Goal: Task Accomplishment & Management: Manage account settings

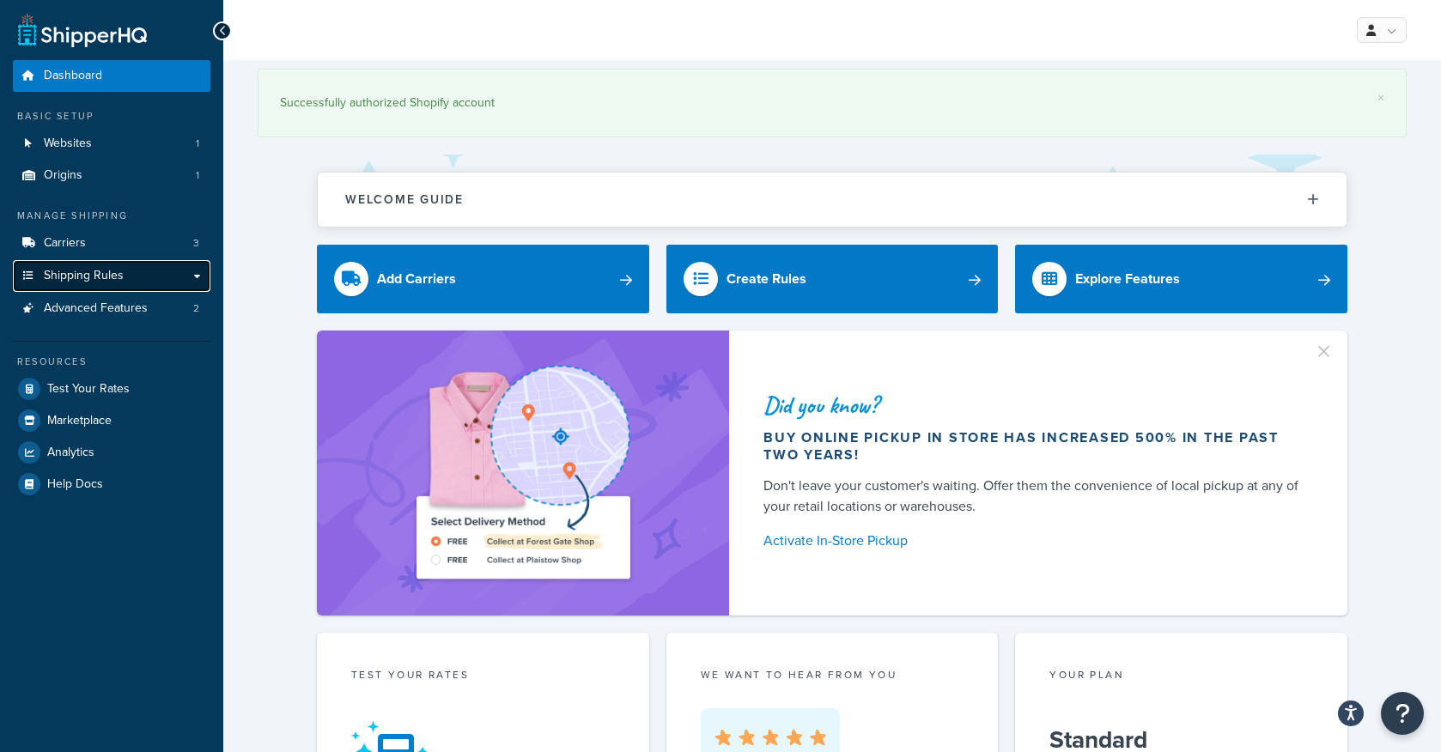
click at [110, 285] on link "Shipping Rules" at bounding box center [111, 276] width 197 height 32
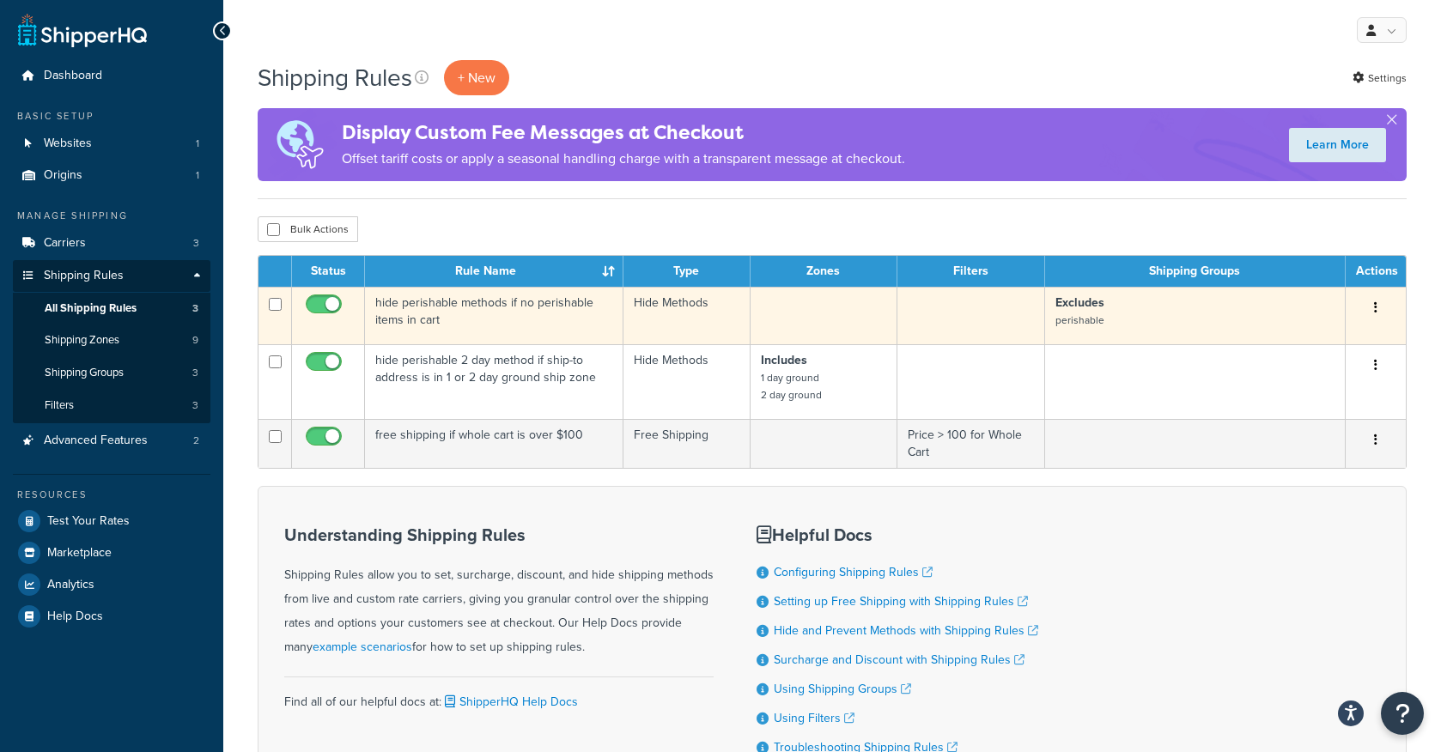
click at [495, 310] on td "hide perishable methods if no perishable items in cart" at bounding box center [494, 316] width 258 height 58
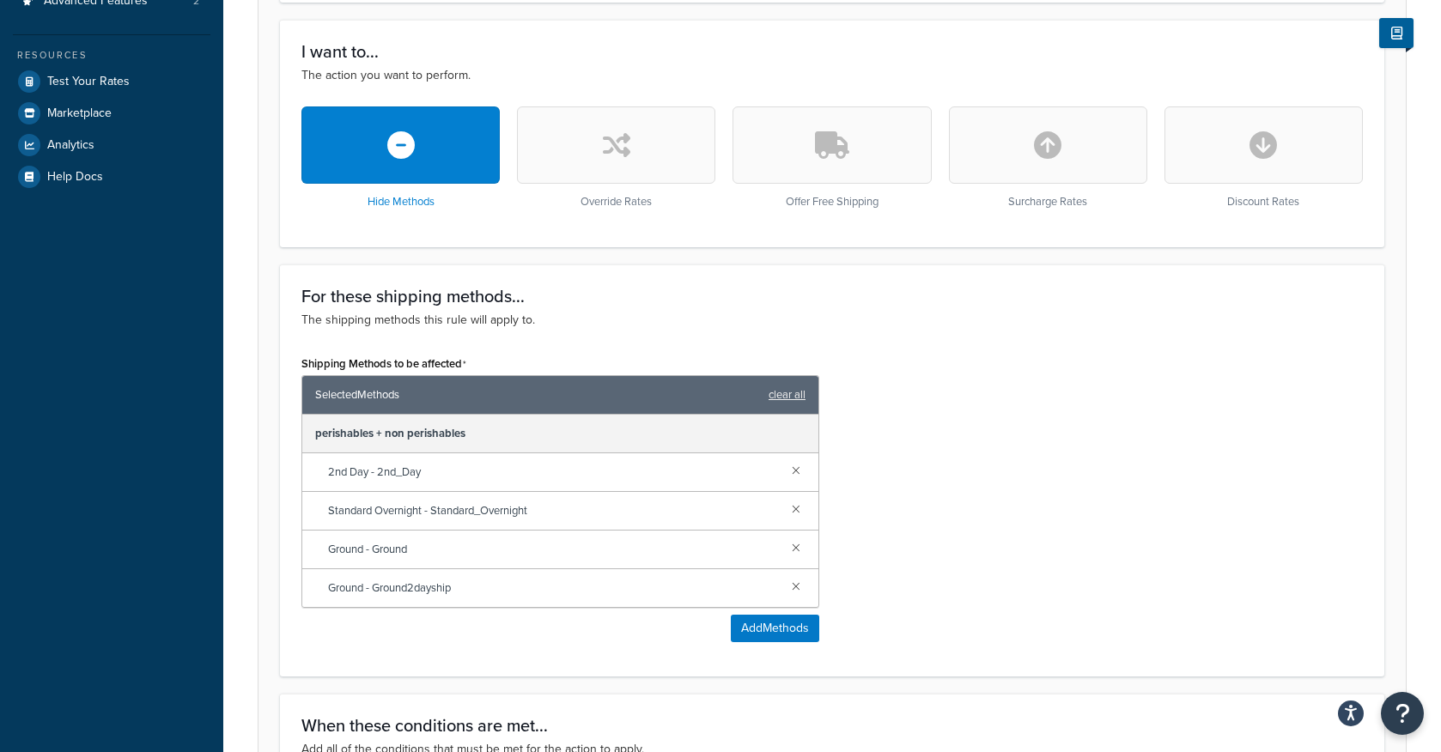
scroll to position [446, 0]
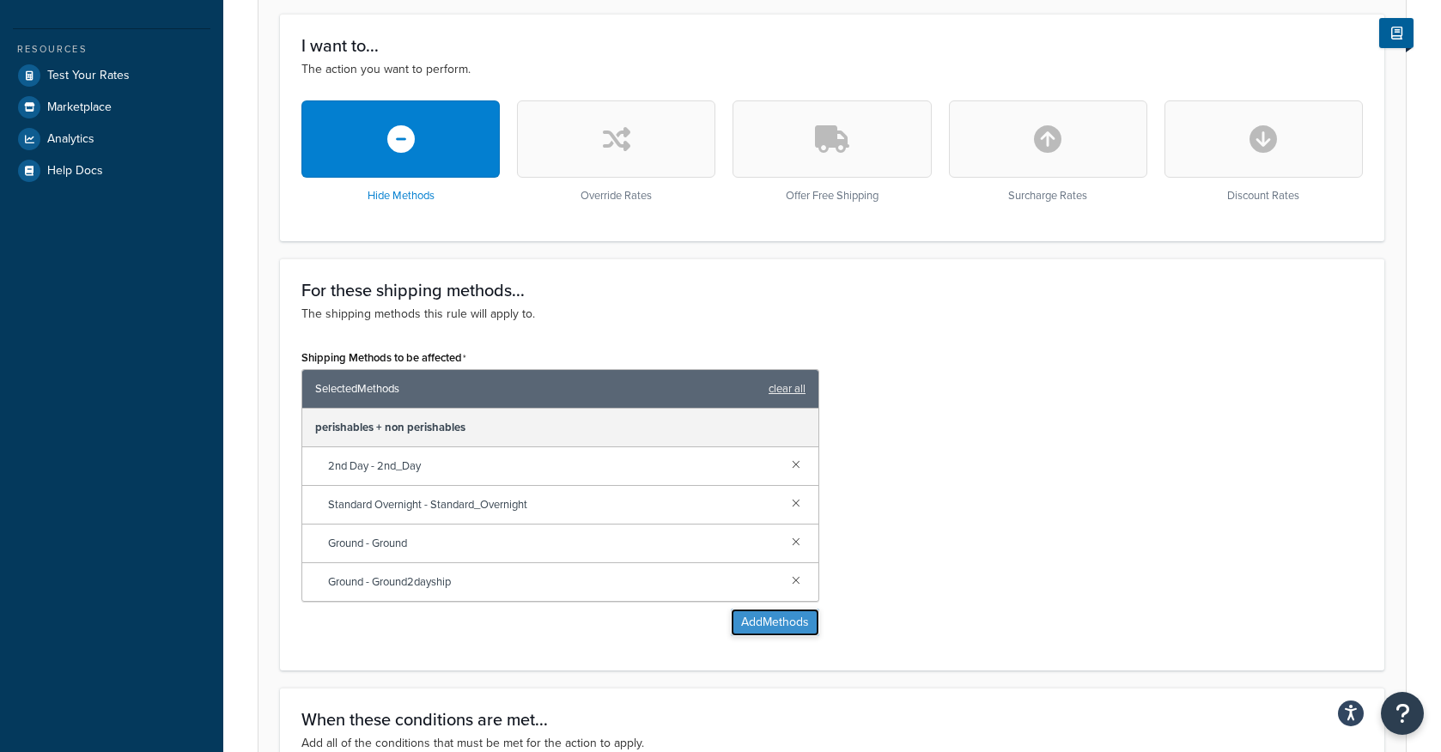
click at [770, 624] on button "Add Methods" at bounding box center [775, 622] width 88 height 27
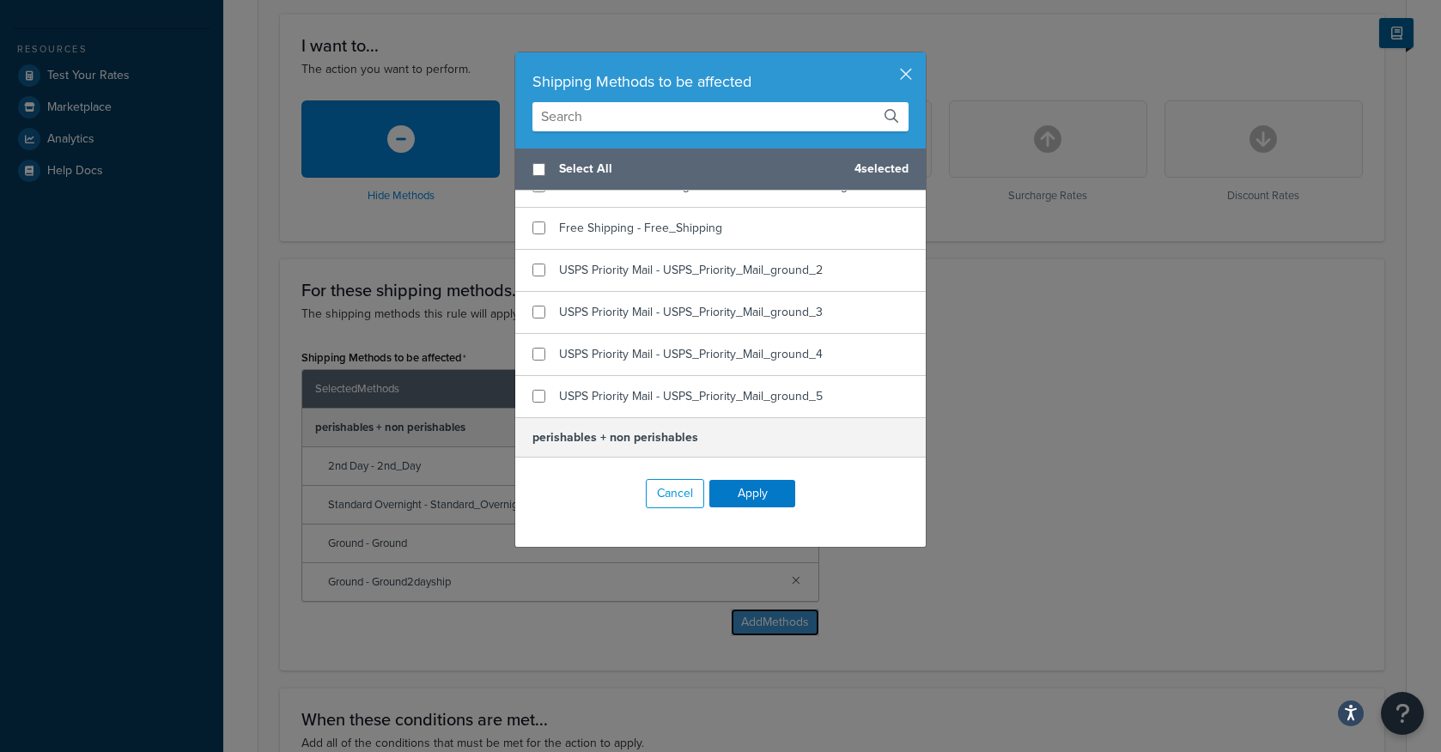
scroll to position [470, 0]
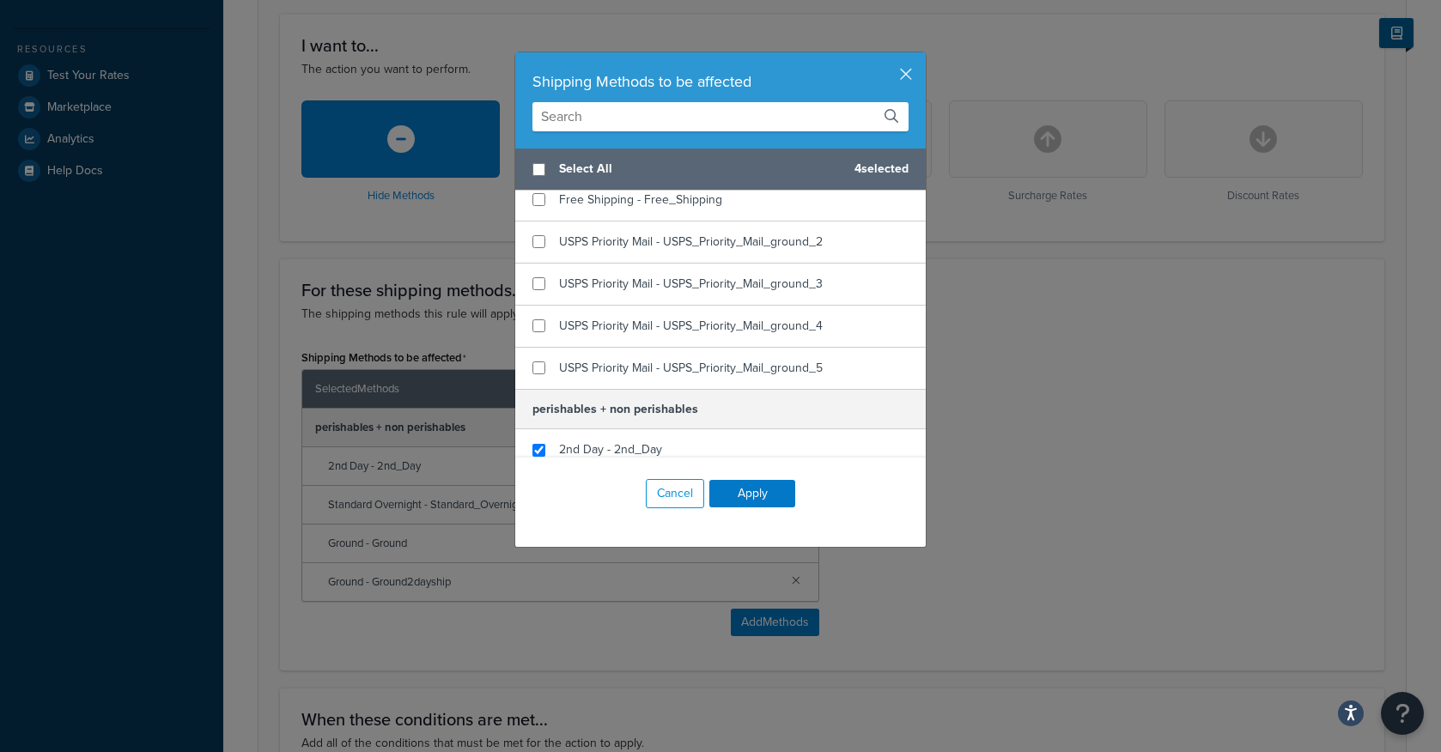
click at [614, 121] on input "text" at bounding box center [720, 116] width 376 height 29
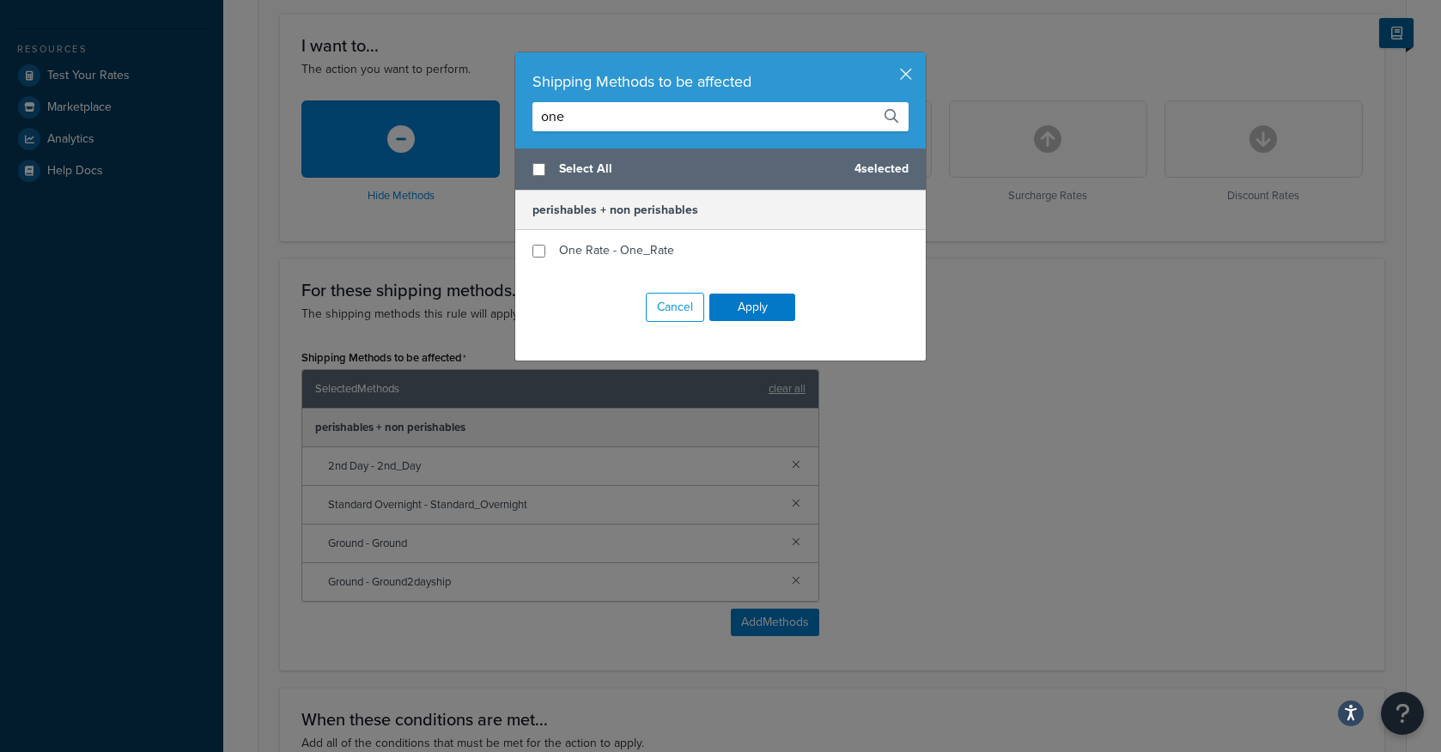
scroll to position [0, 0]
type input "one rate"
checkbox input "true"
click at [559, 252] on span "One Rate - One_Rate" at bounding box center [616, 250] width 115 height 18
click at [753, 315] on button "Apply" at bounding box center [752, 307] width 86 height 27
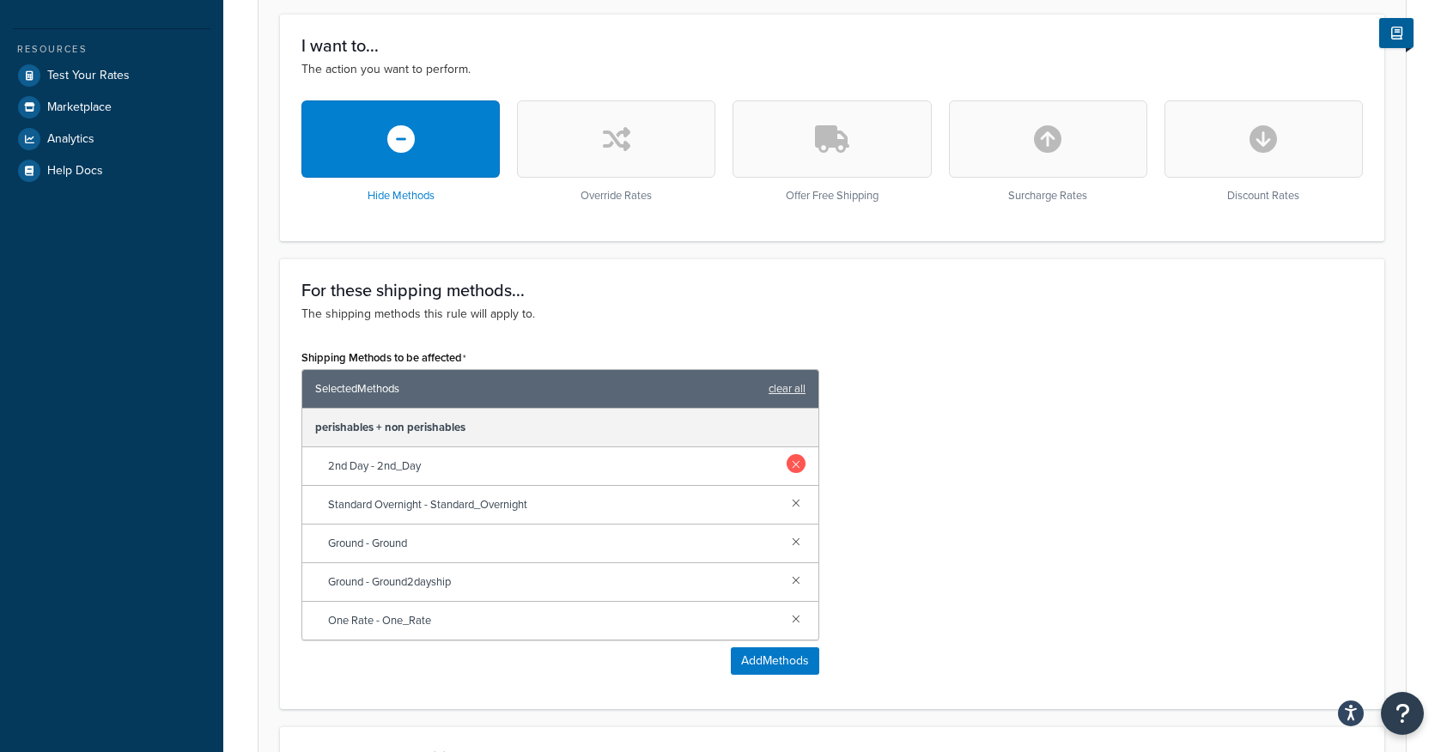
click at [795, 465] on link at bounding box center [796, 463] width 19 height 19
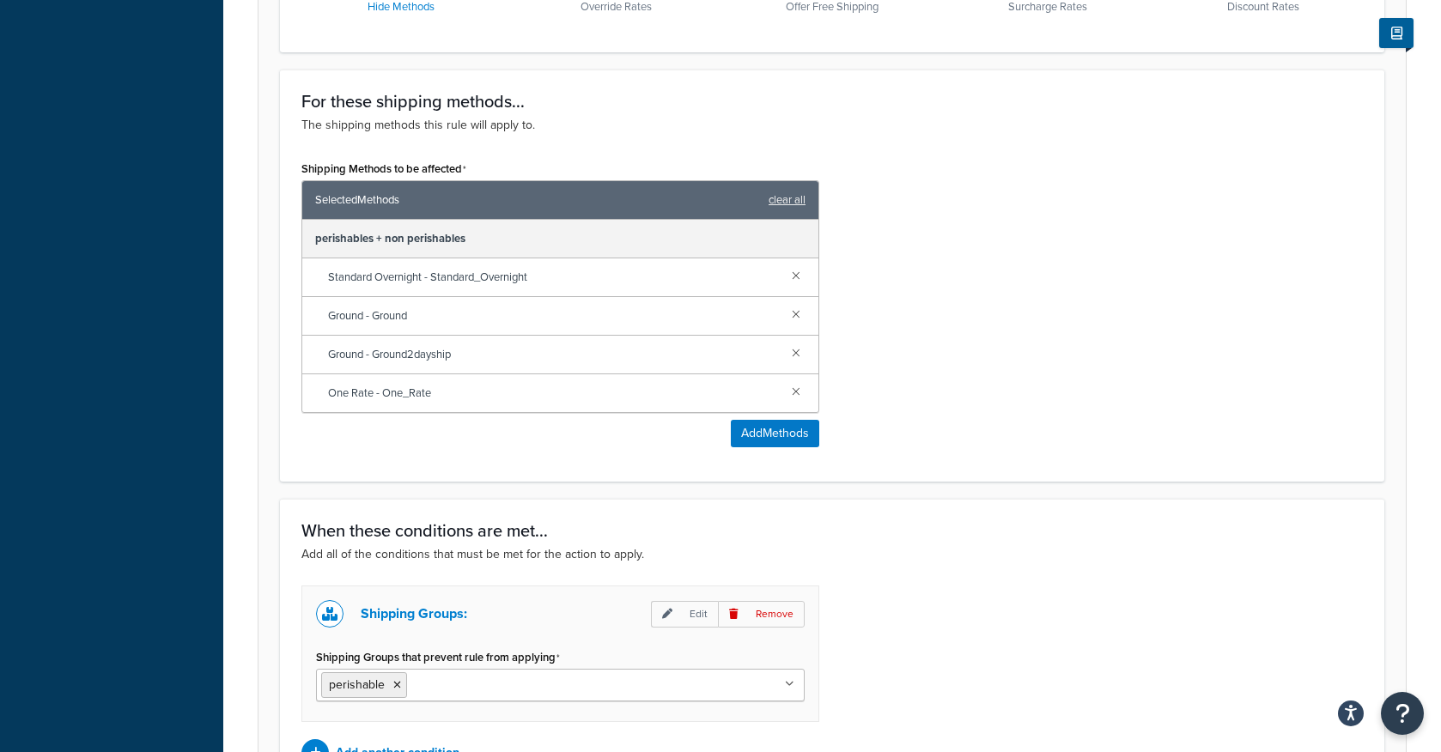
scroll to position [829, 0]
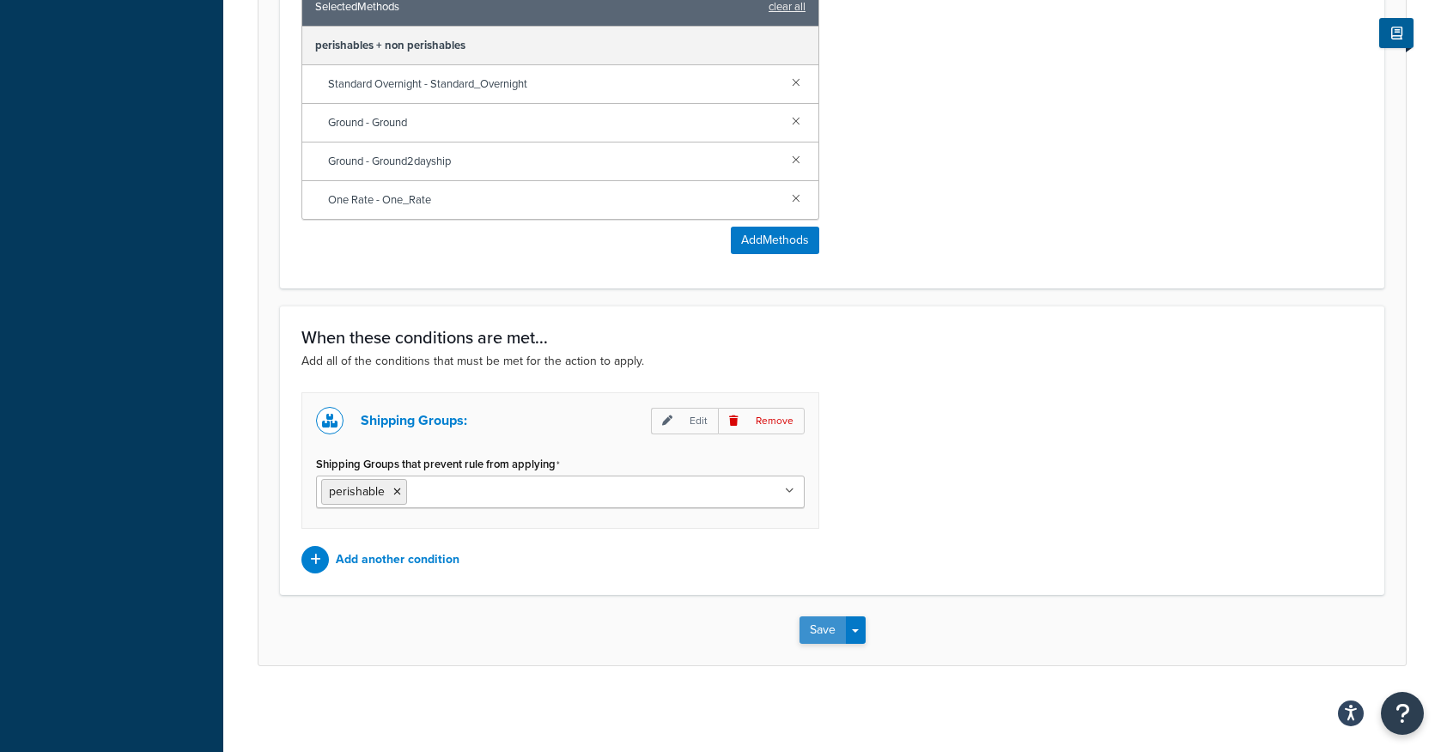
click at [823, 635] on button "Save" at bounding box center [822, 629] width 46 height 27
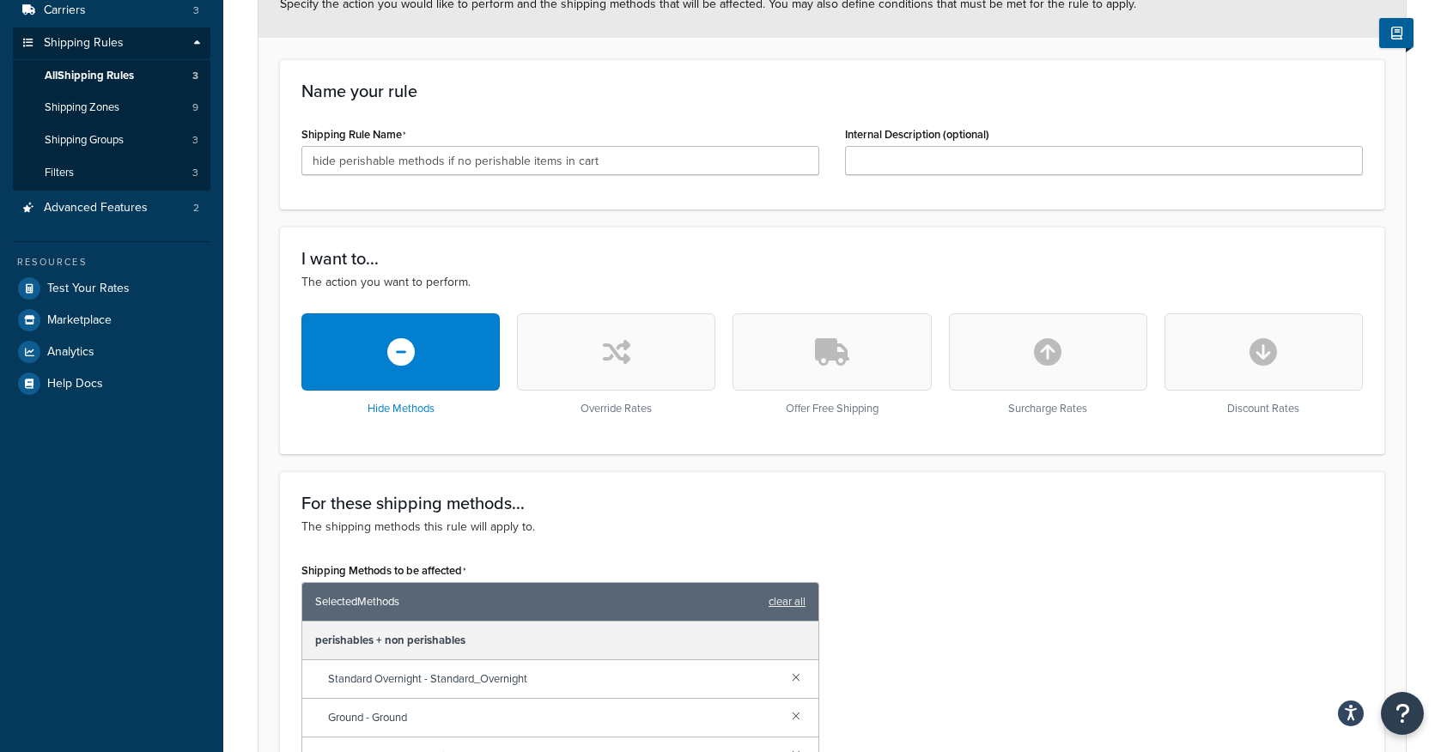
scroll to position [216, 0]
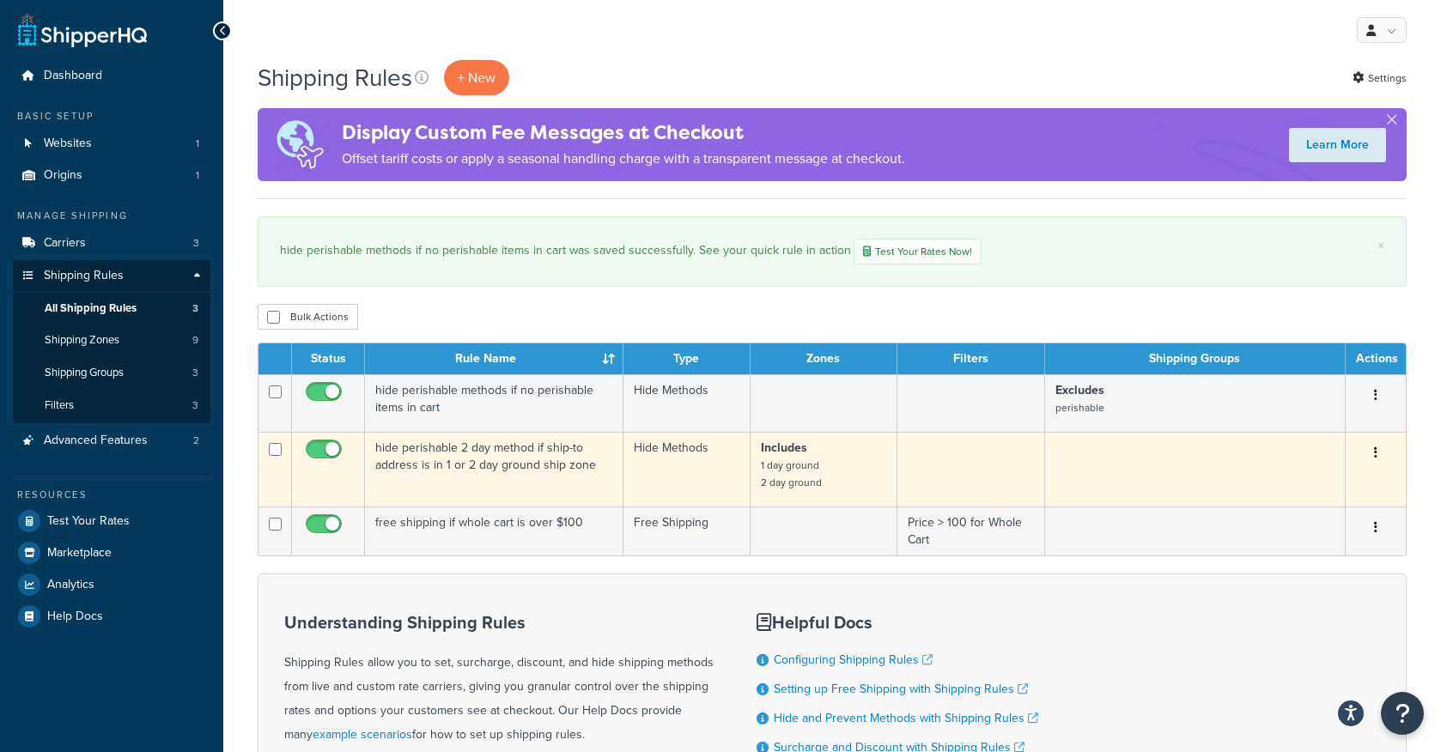
click at [416, 472] on td "hide perishable 2 day method if ship-to address is in 1 or 2 day ground ship zo…" at bounding box center [494, 469] width 258 height 75
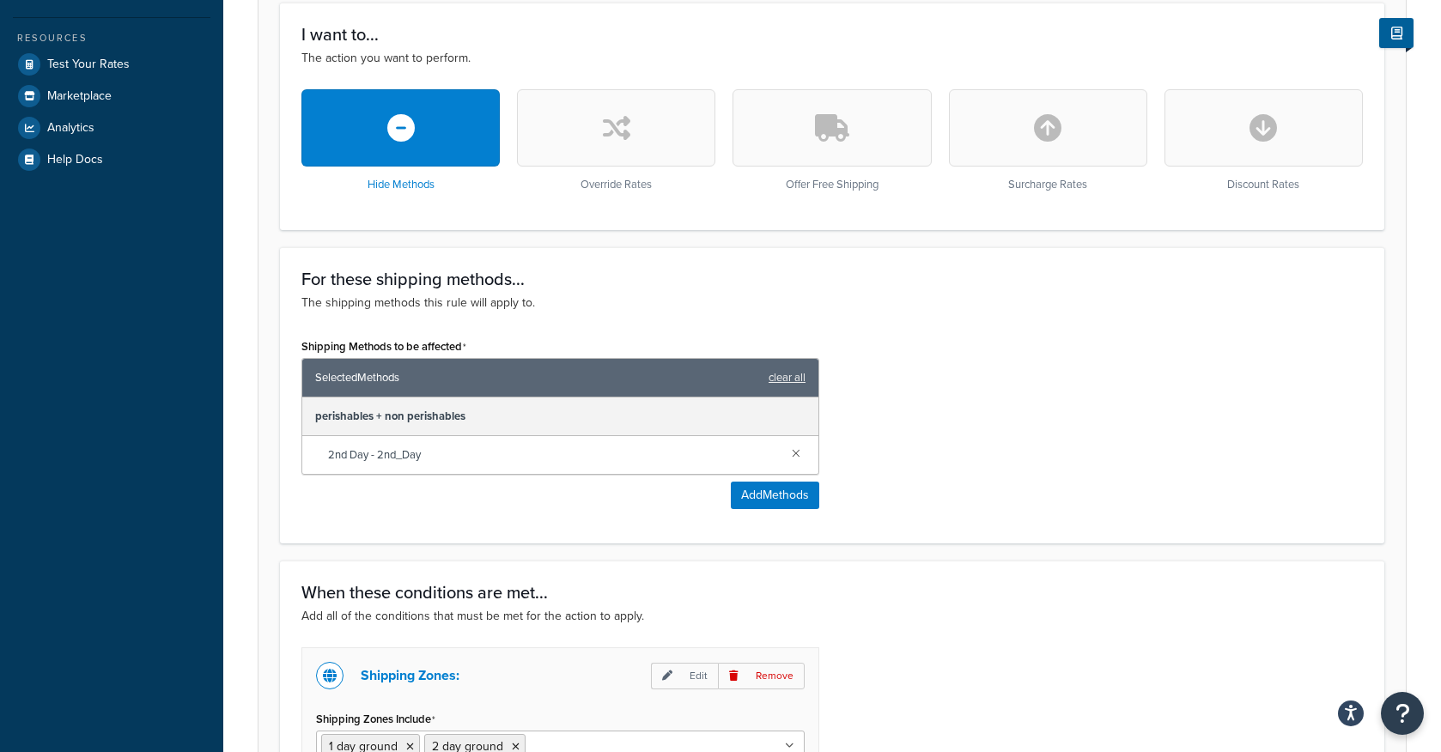
scroll to position [518, 0]
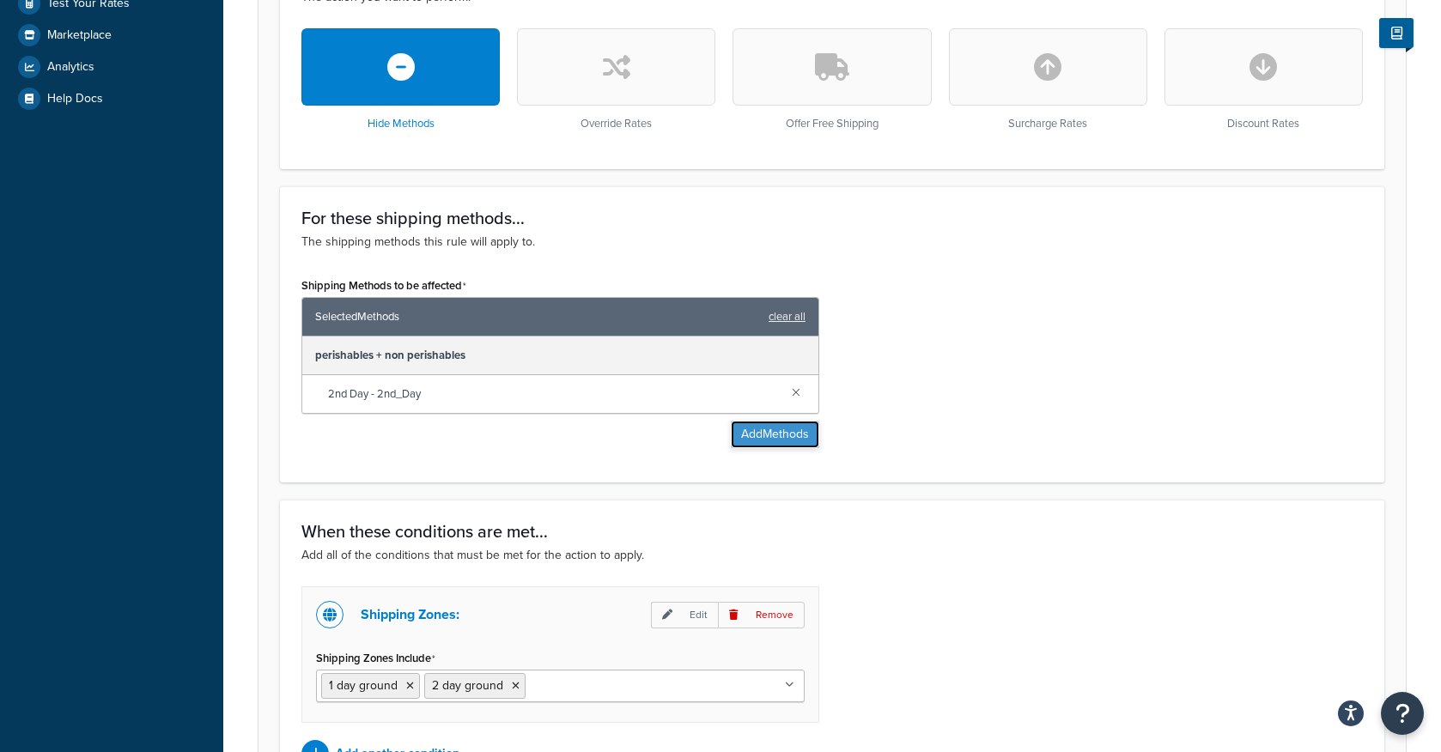
click at [786, 442] on button "Add Methods" at bounding box center [775, 434] width 88 height 27
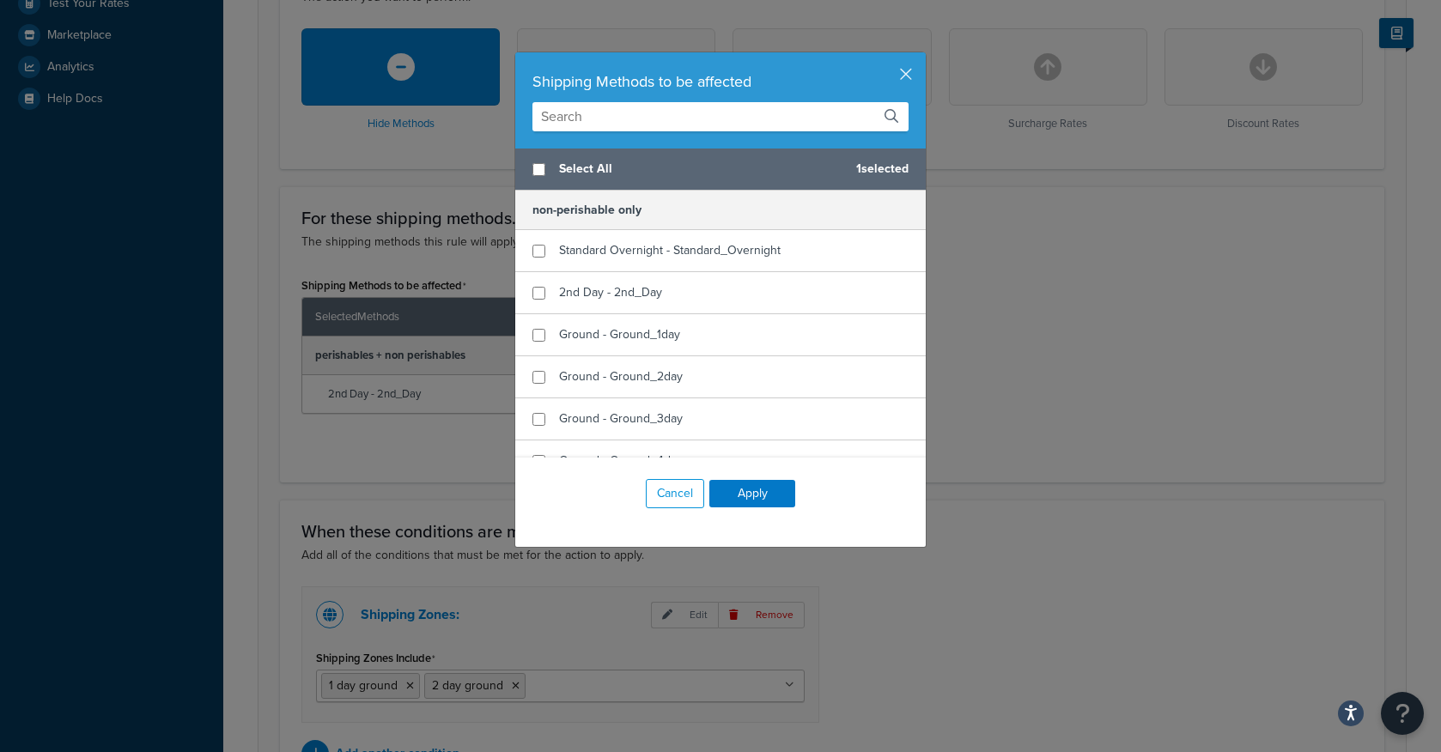
click at [666, 115] on input "text" at bounding box center [720, 116] width 376 height 29
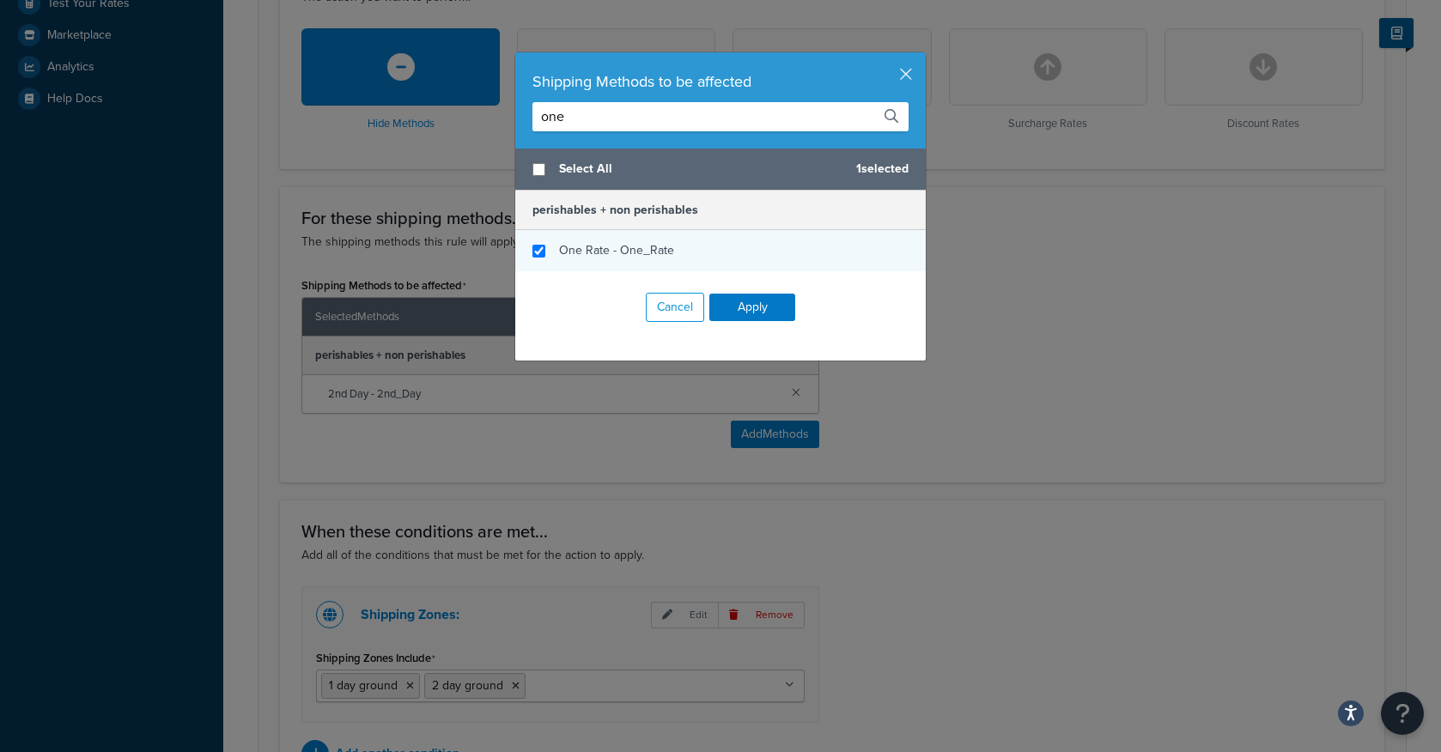
type input "one"
checkbox input "true"
click at [617, 249] on span "One Rate - One_Rate" at bounding box center [616, 250] width 115 height 18
click at [744, 321] on div "Cancel Apply" at bounding box center [720, 307] width 410 height 72
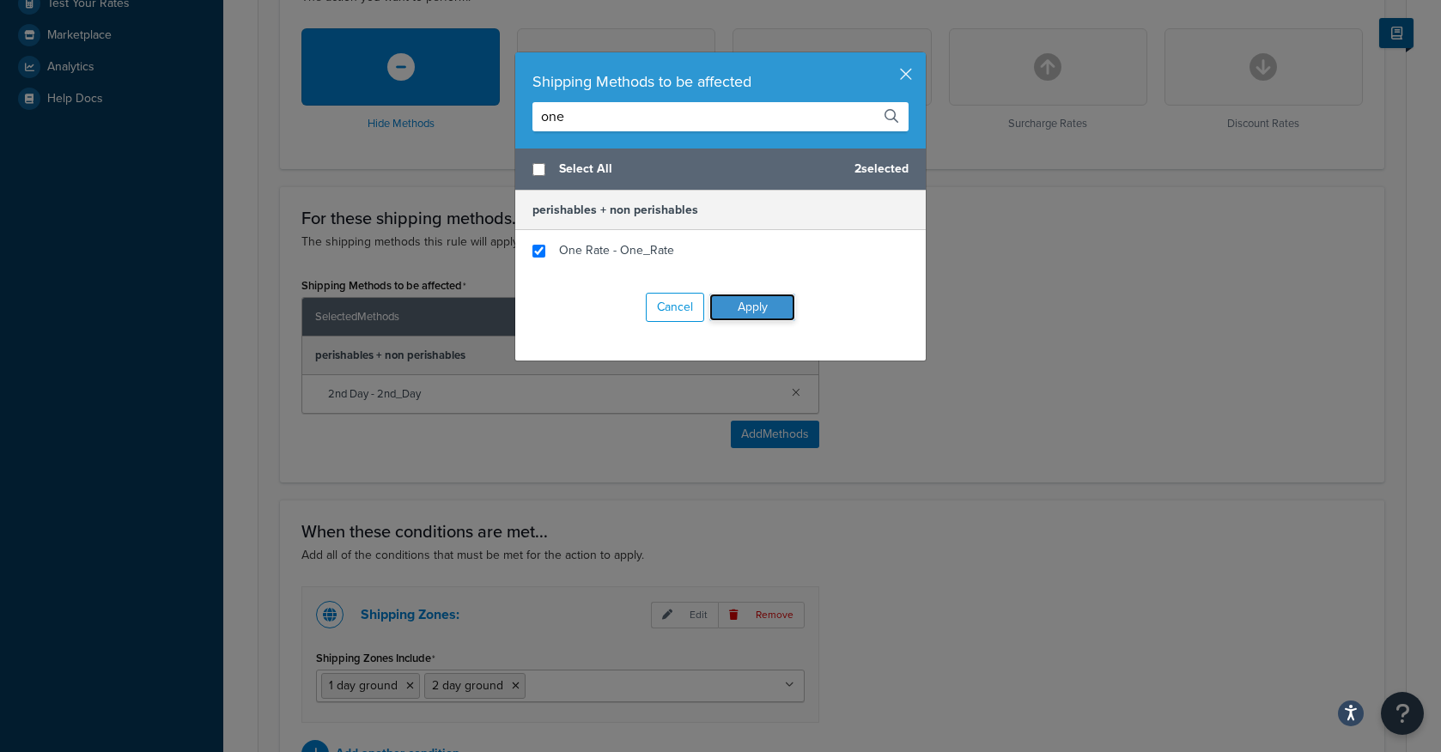
click at [754, 312] on button "Apply" at bounding box center [752, 307] width 86 height 27
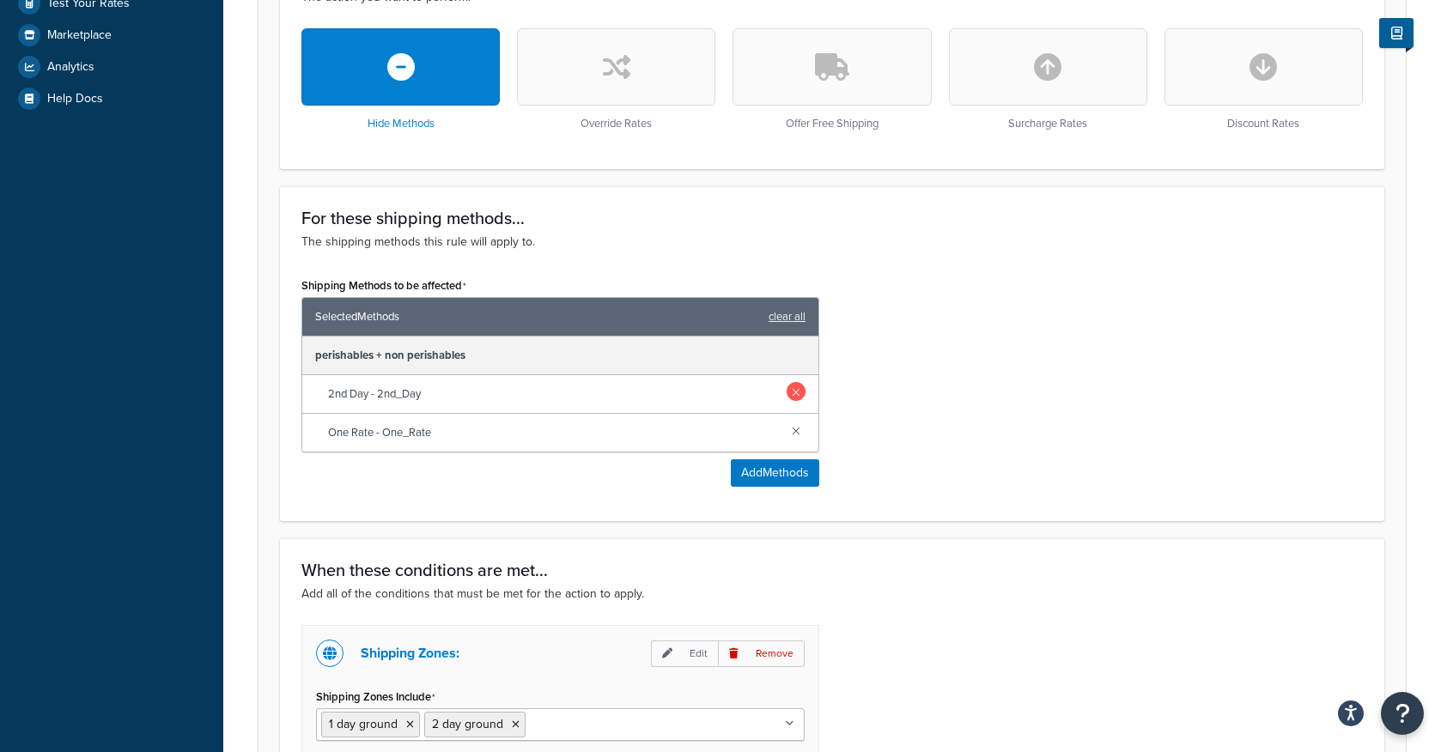
click at [797, 392] on link at bounding box center [796, 391] width 19 height 19
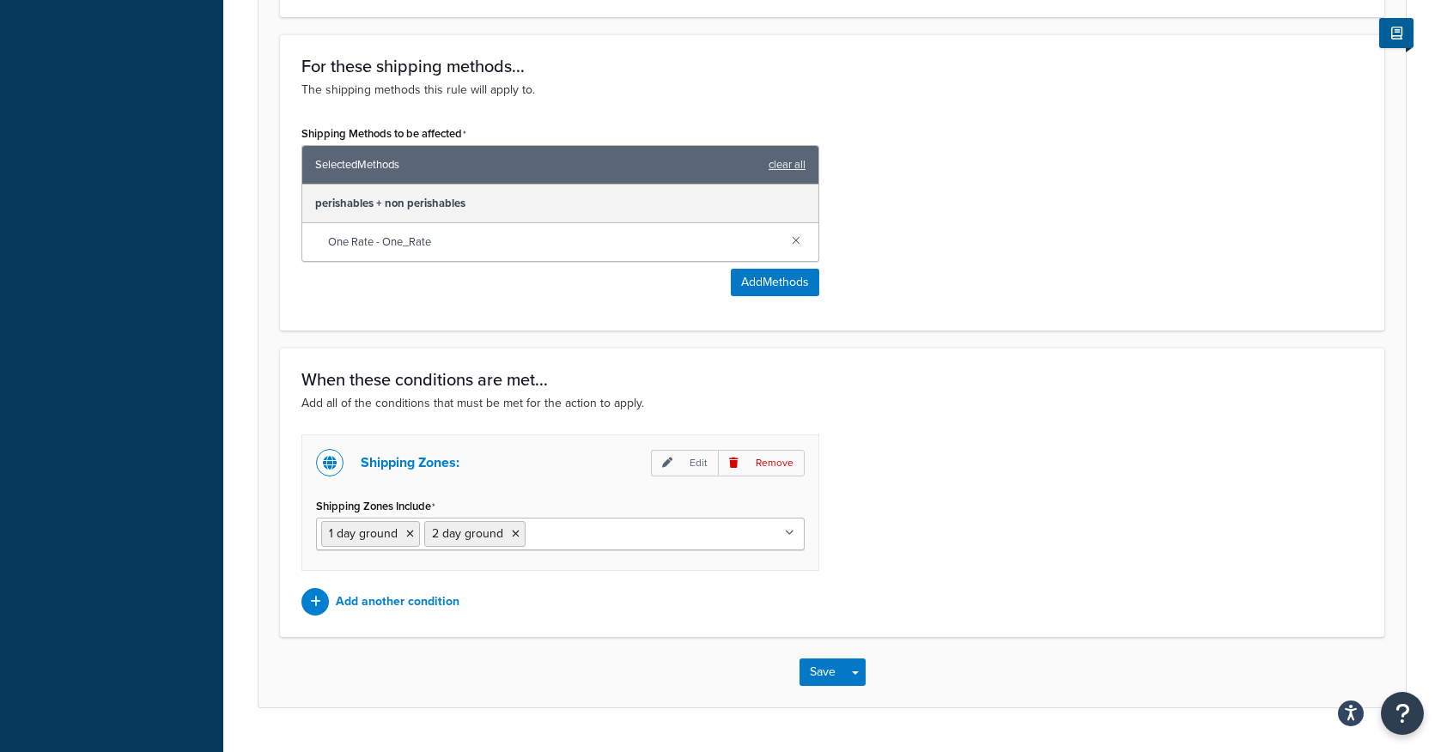
scroll to position [713, 0]
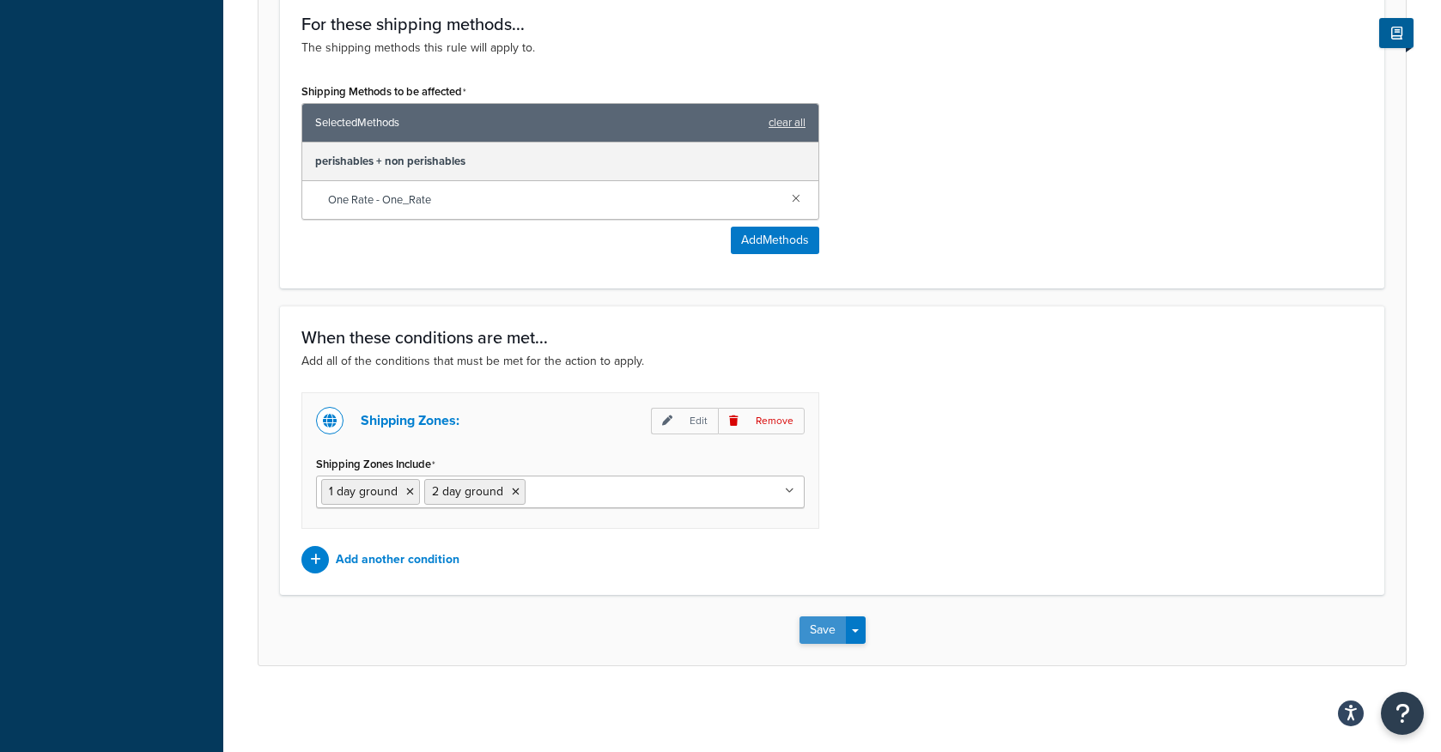
click at [835, 634] on button "Save" at bounding box center [822, 629] width 46 height 27
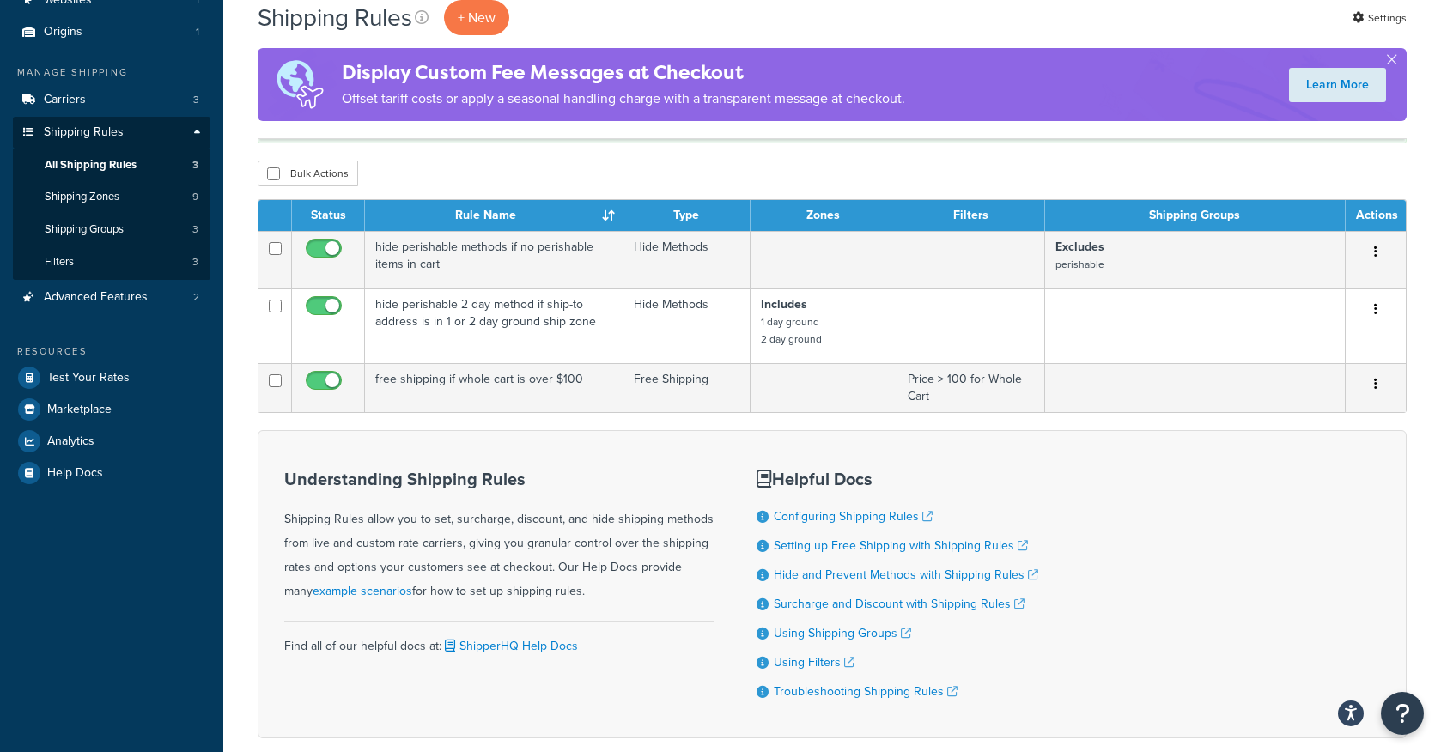
scroll to position [144, 0]
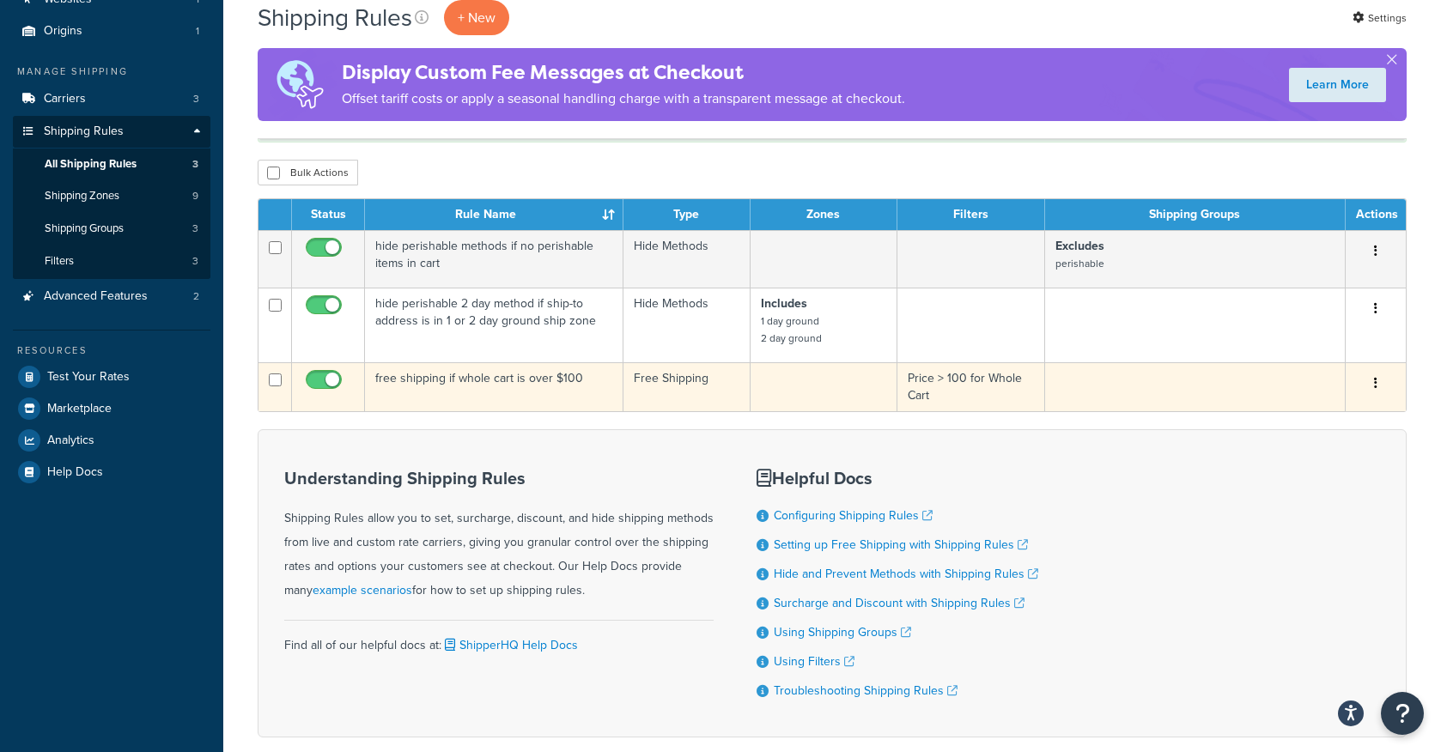
click at [513, 383] on td "free shipping if whole cart is over $100" at bounding box center [494, 386] width 258 height 49
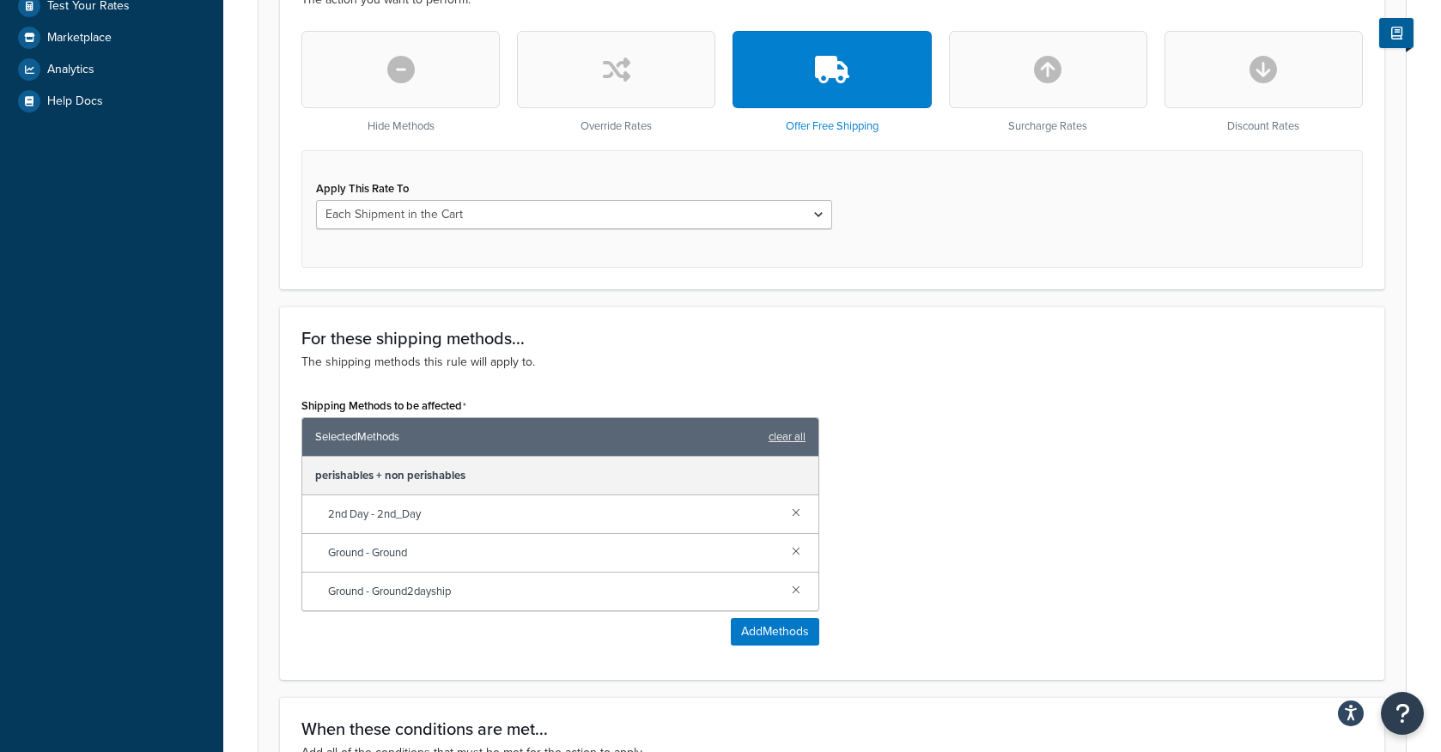
scroll to position [525, 0]
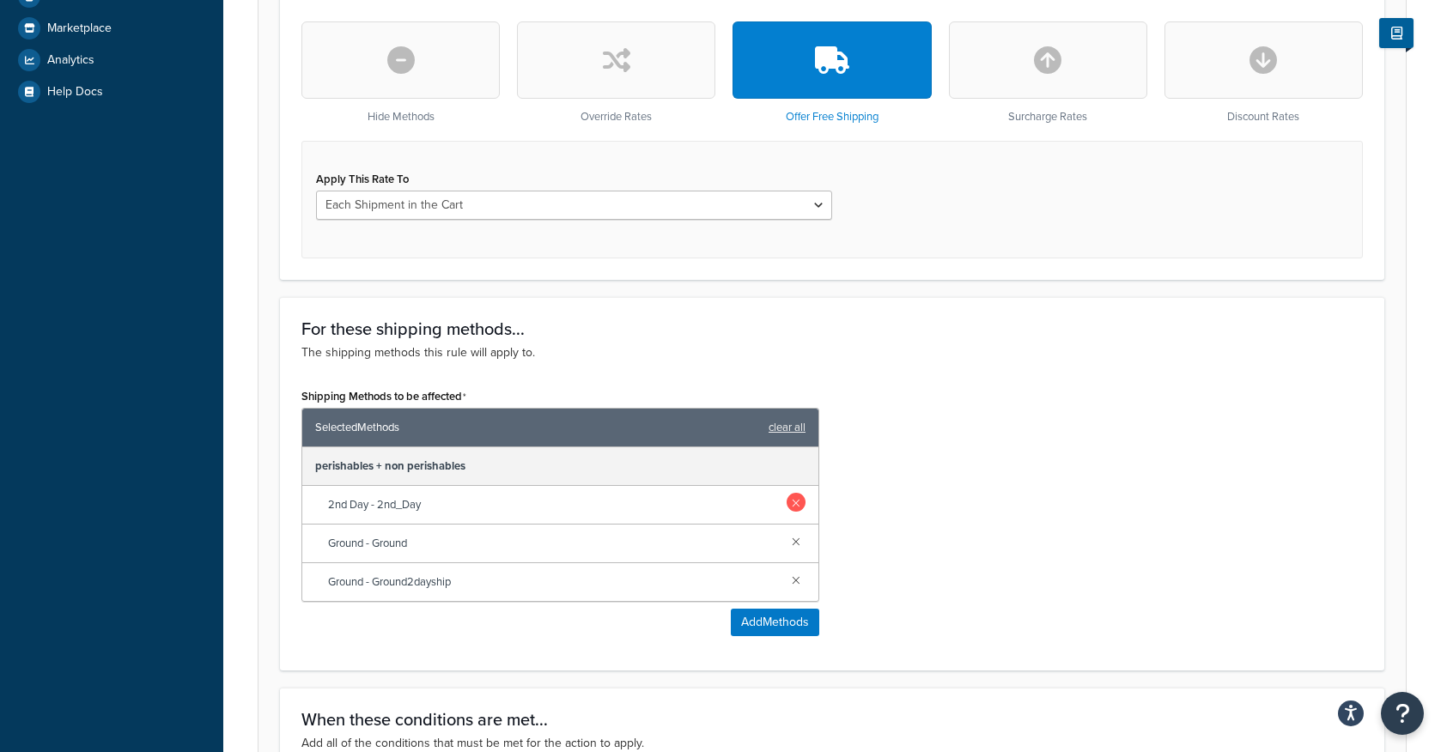
click at [799, 506] on link at bounding box center [796, 502] width 19 height 19
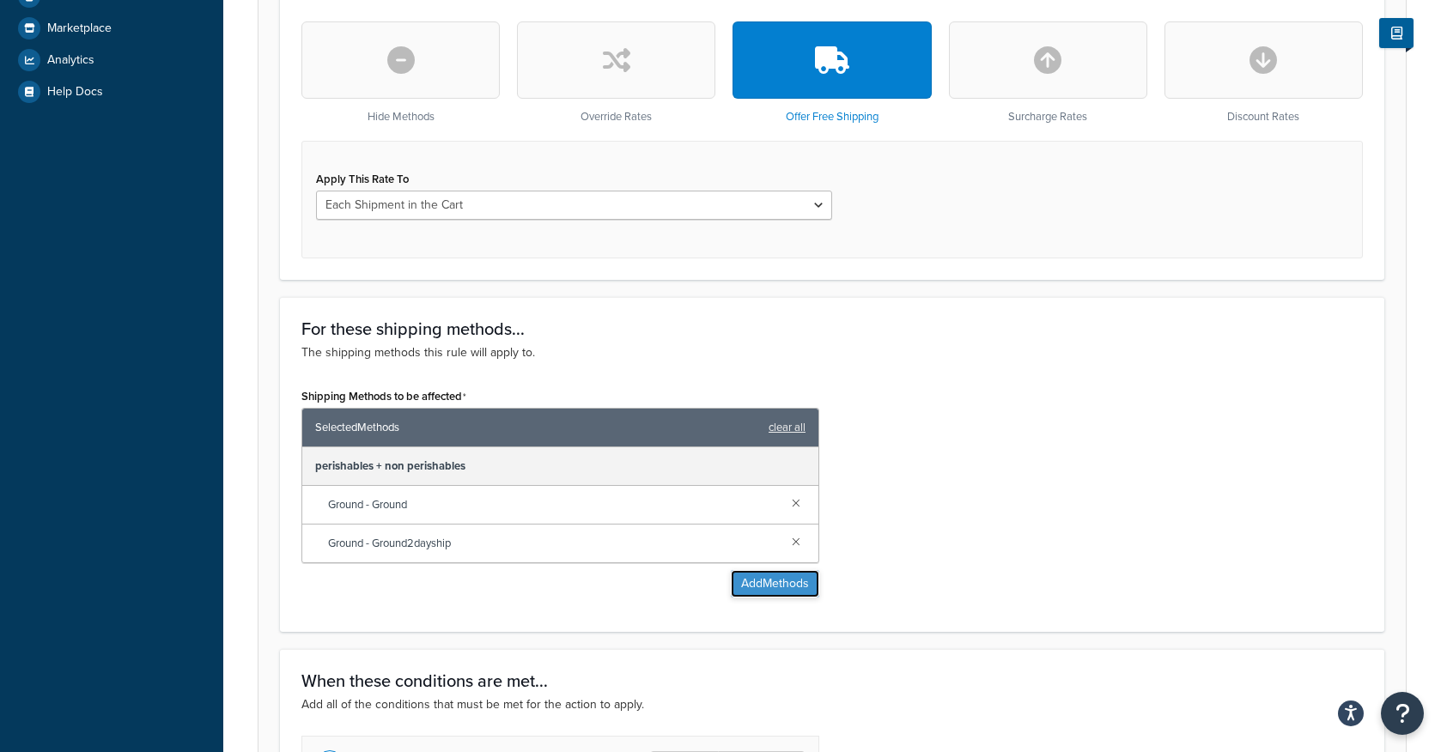
click at [778, 592] on button "Add Methods" at bounding box center [775, 583] width 88 height 27
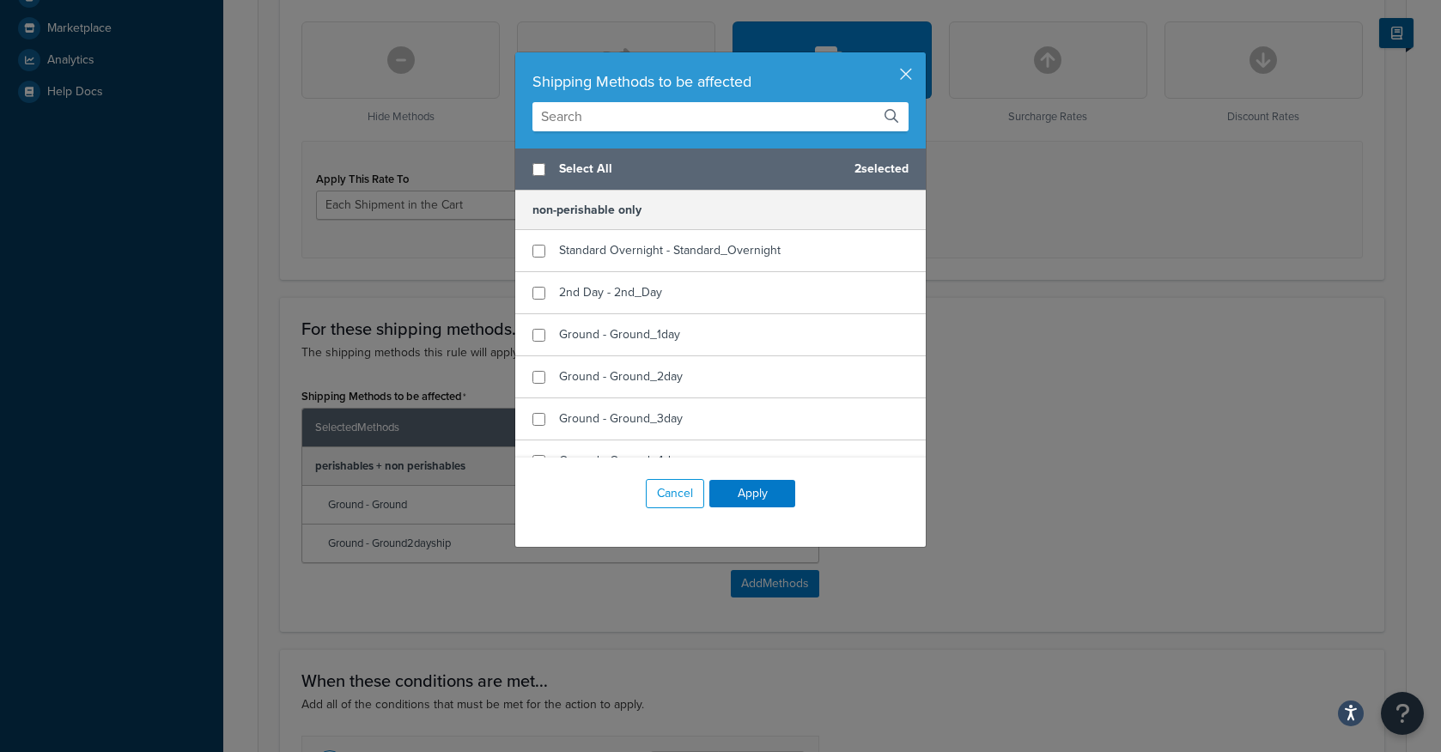
click at [664, 121] on input "text" at bounding box center [720, 116] width 376 height 29
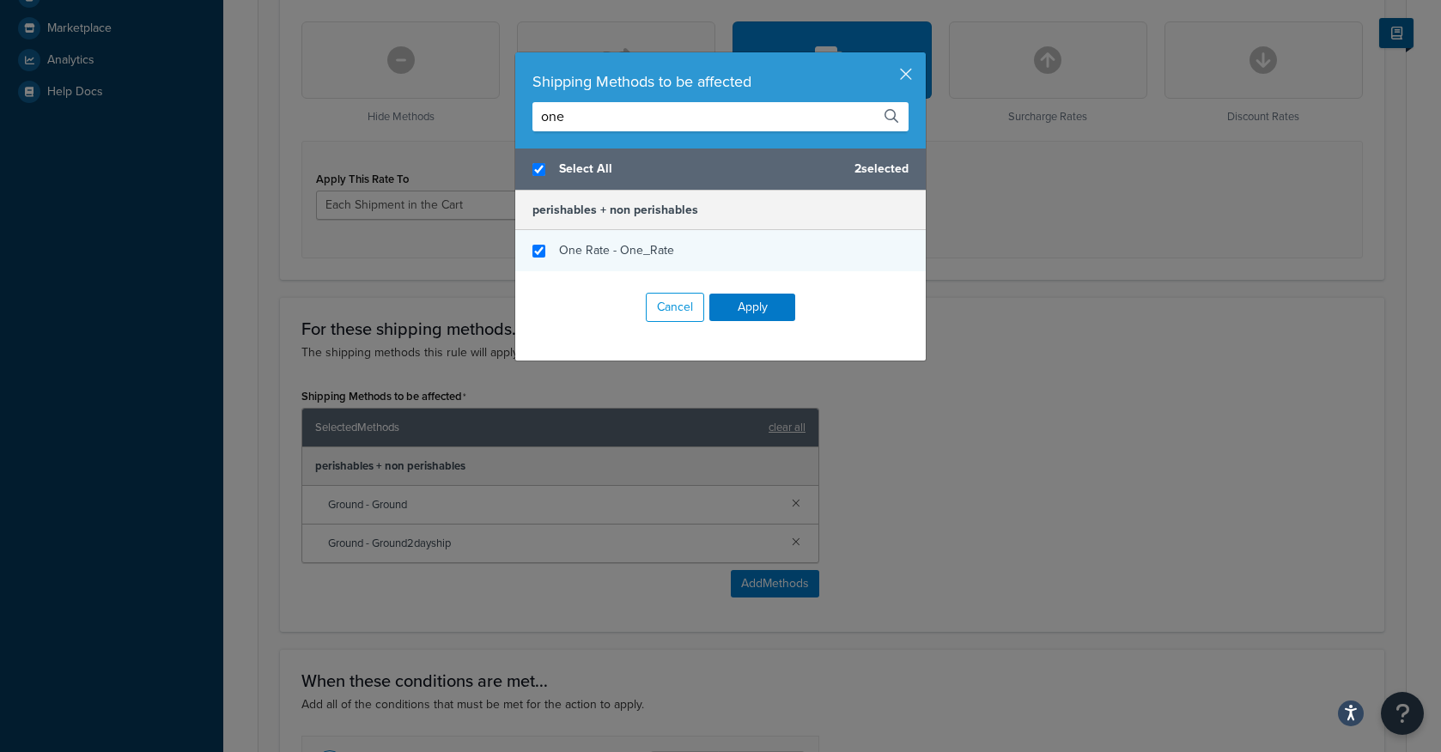
type input "one"
checkbox input "true"
click at [647, 250] on span "One Rate - One_Rate" at bounding box center [616, 250] width 115 height 18
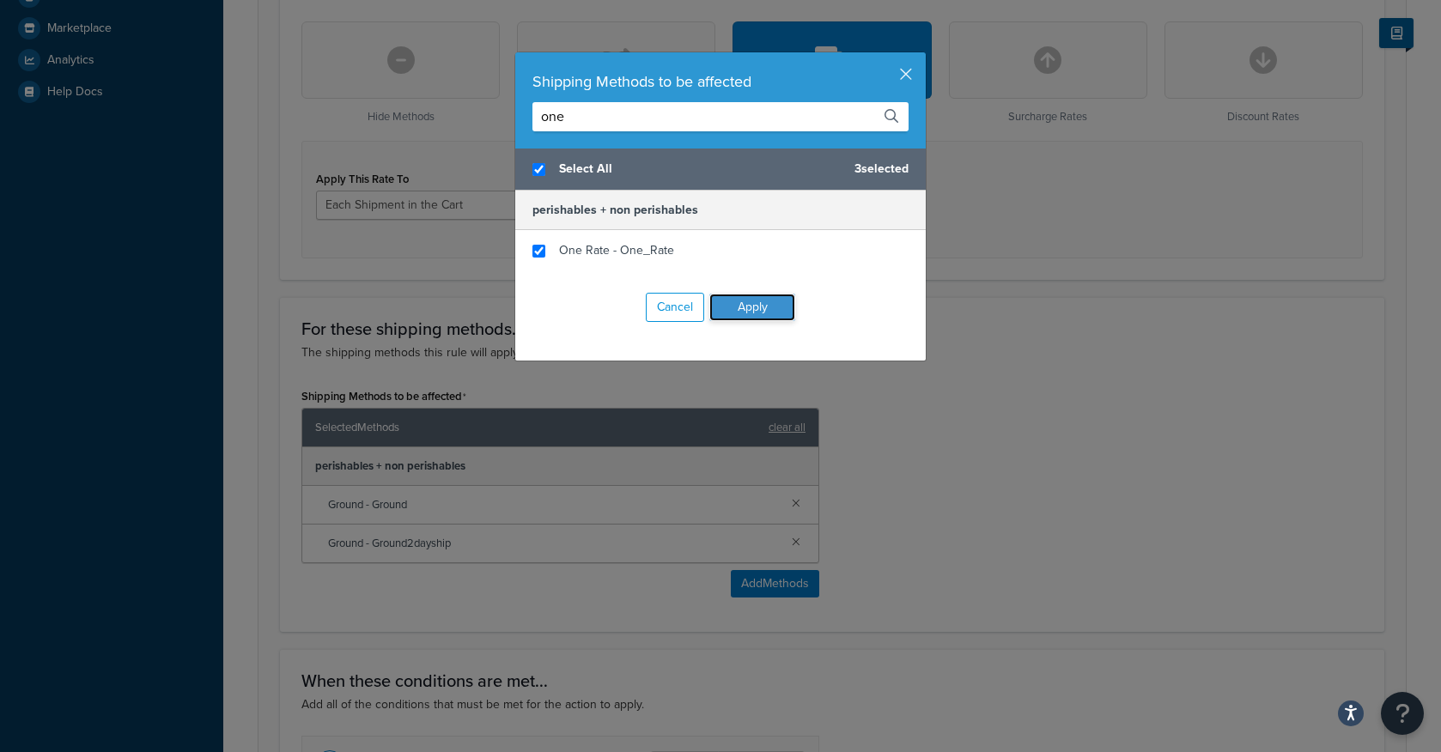
click at [744, 301] on button "Apply" at bounding box center [752, 307] width 86 height 27
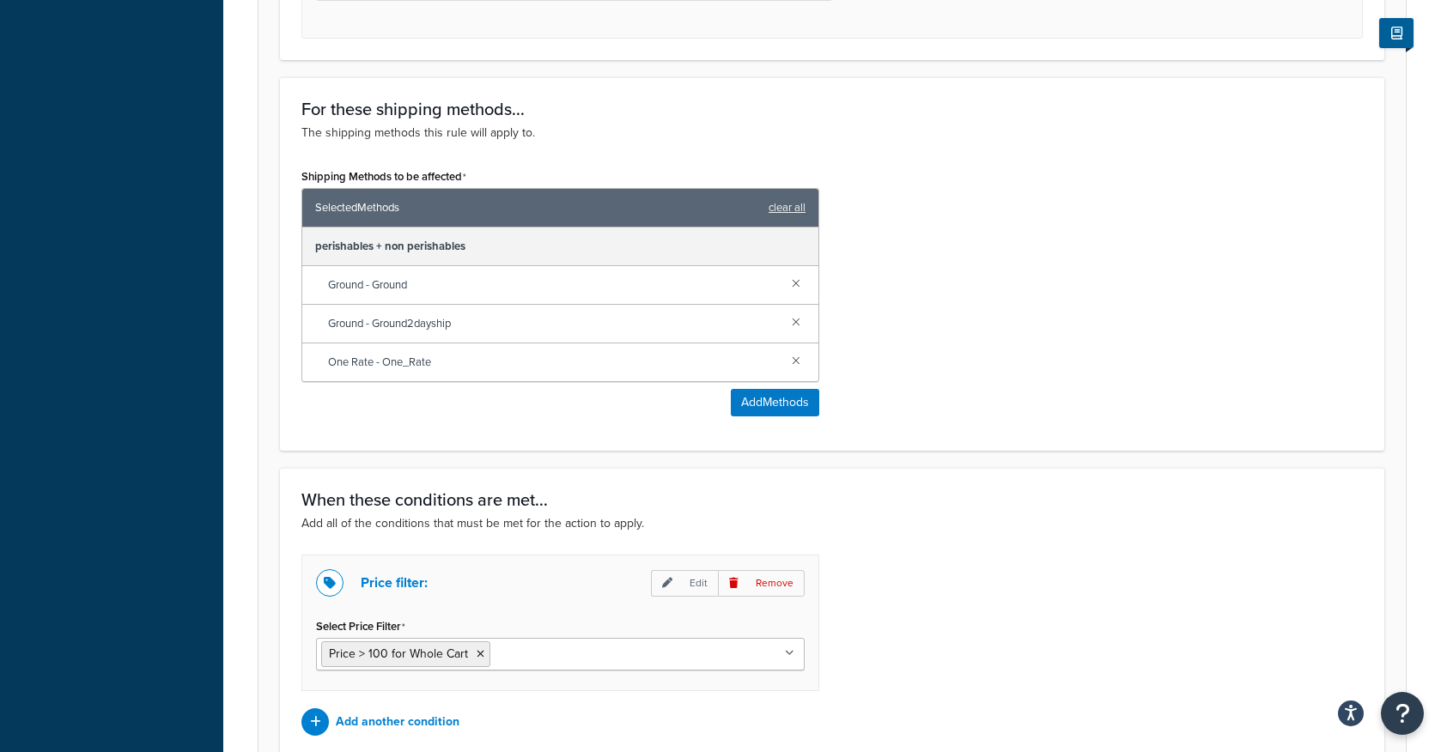
scroll to position [908, 0]
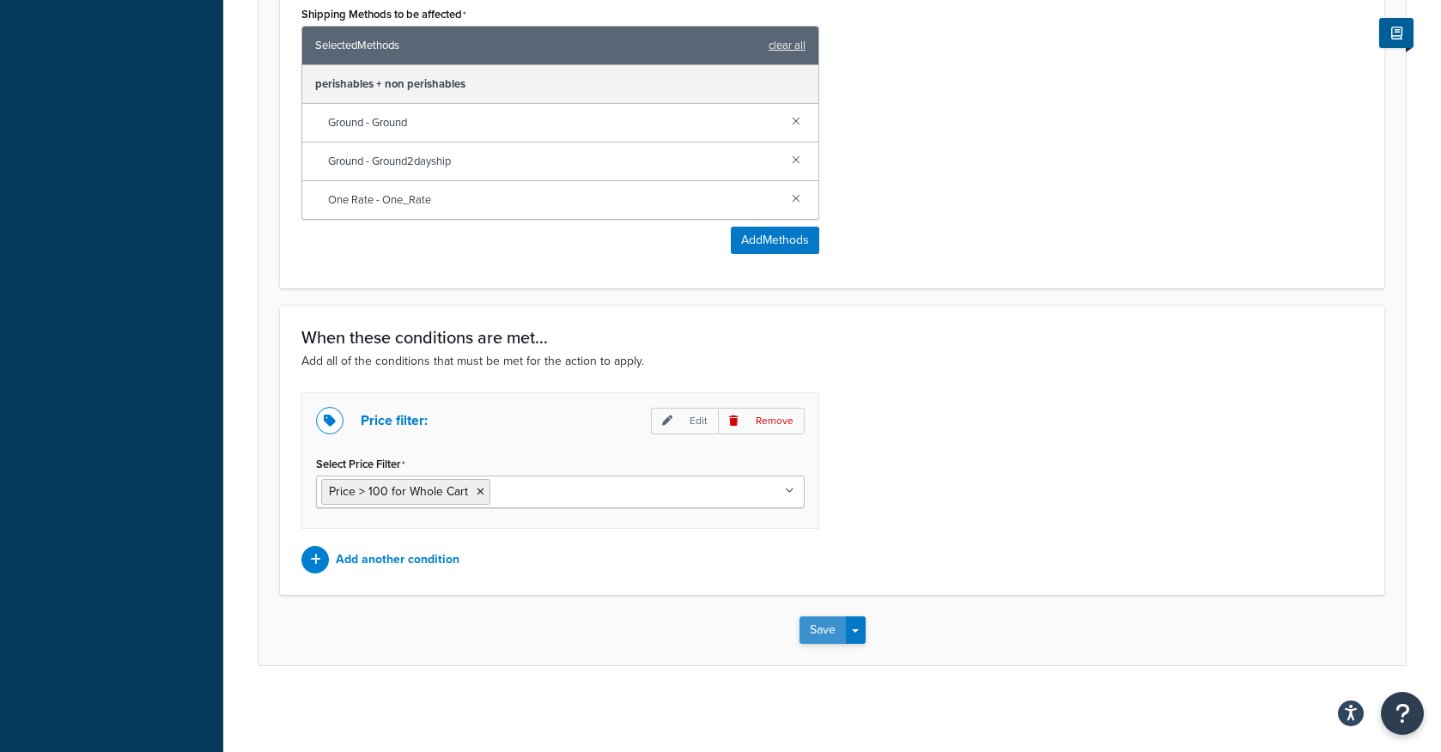
click at [813, 635] on button "Save" at bounding box center [822, 629] width 46 height 27
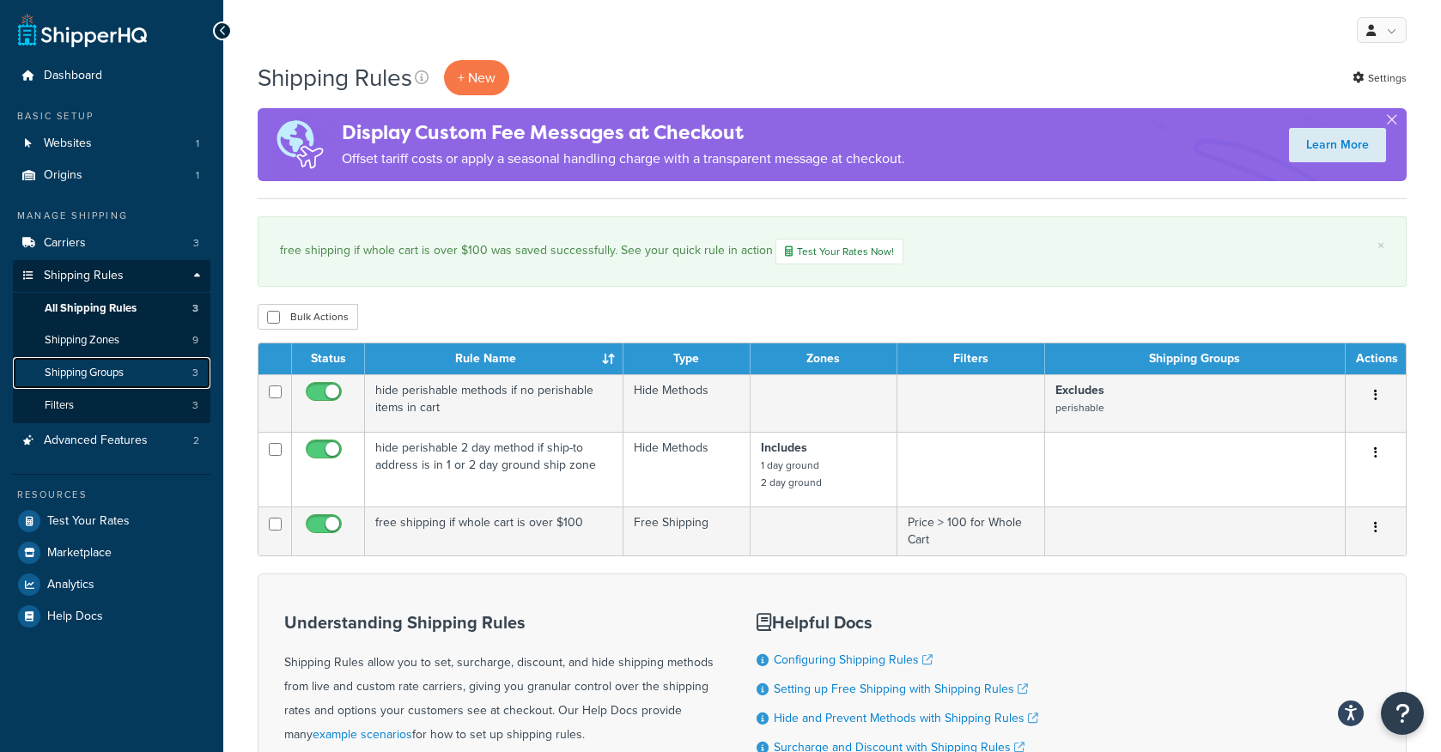
click at [96, 366] on span "Shipping Groups" at bounding box center [84, 373] width 79 height 15
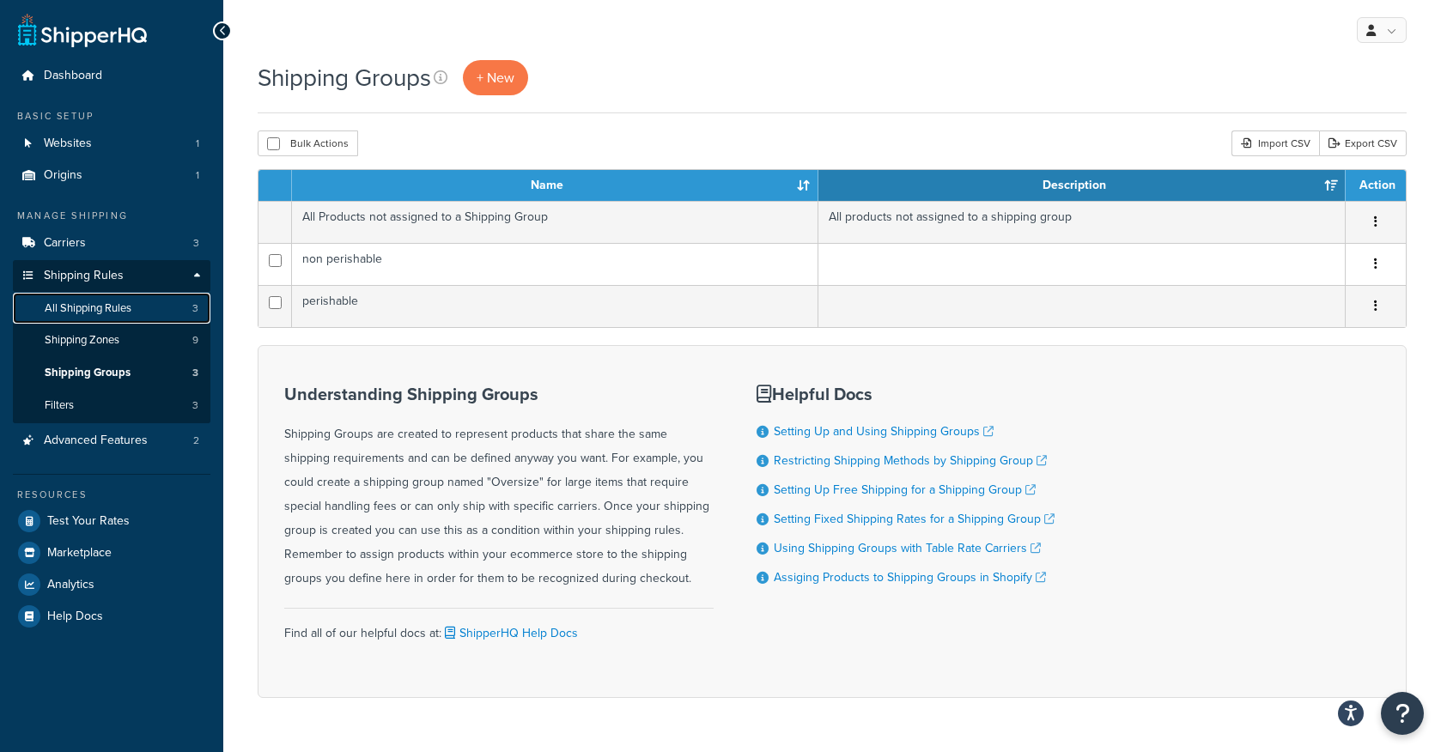
click at [98, 313] on span "All Shipping Rules" at bounding box center [88, 308] width 87 height 15
